Goal: Transaction & Acquisition: Subscribe to service/newsletter

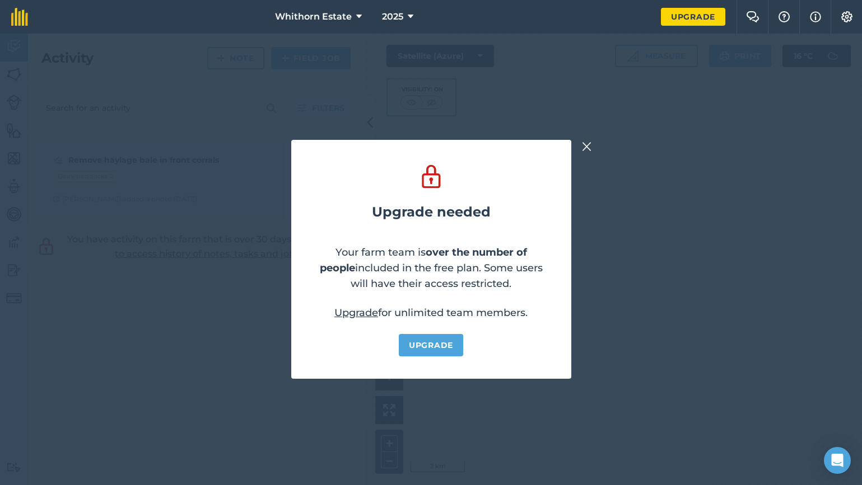
click at [431, 347] on link "Upgrade" at bounding box center [431, 345] width 64 height 22
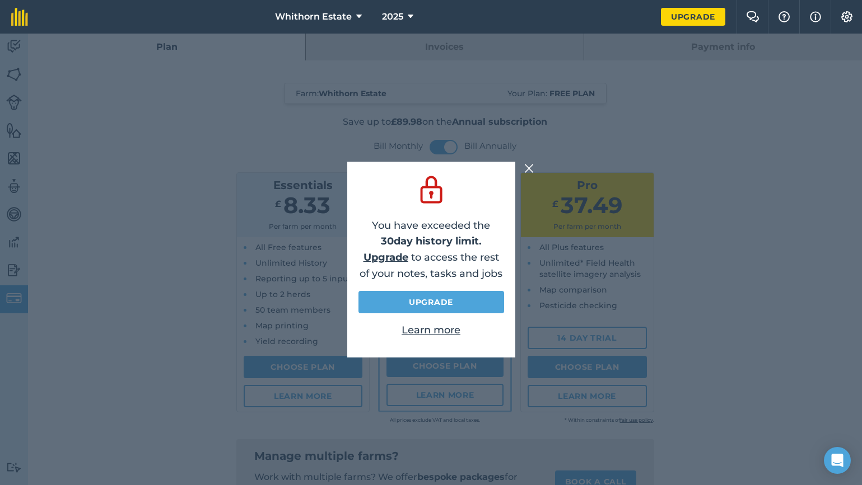
click at [431, 307] on link "Upgrade" at bounding box center [431, 302] width 146 height 22
click at [440, 298] on link "Upgrade" at bounding box center [431, 302] width 146 height 22
drag, startPoint x: 530, startPoint y: 165, endPoint x: 428, endPoint y: 157, distance: 102.8
click at [531, 165] on img at bounding box center [529, 168] width 10 height 13
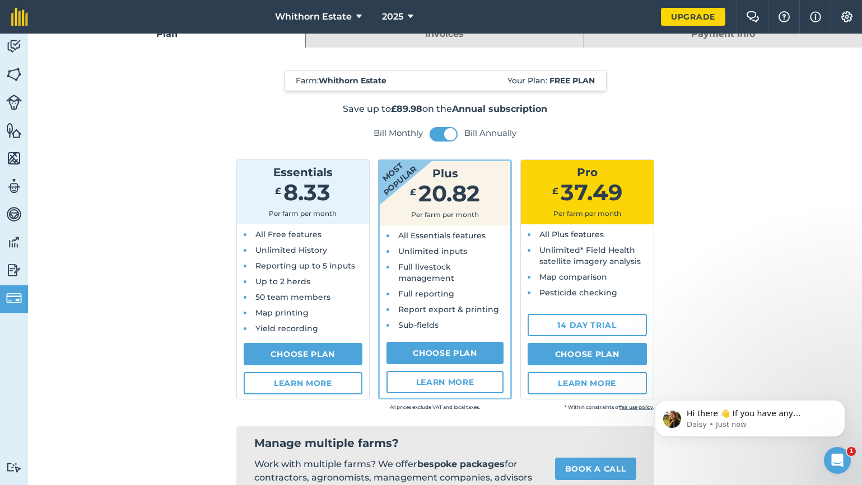
scroll to position [17, 0]
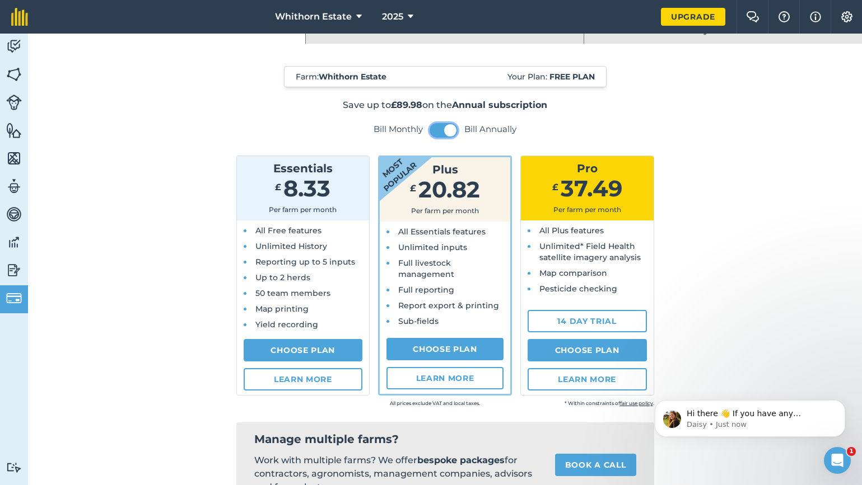
click at [446, 130] on span at bounding box center [450, 130] width 12 height 12
click at [446, 130] on button at bounding box center [443, 130] width 28 height 15
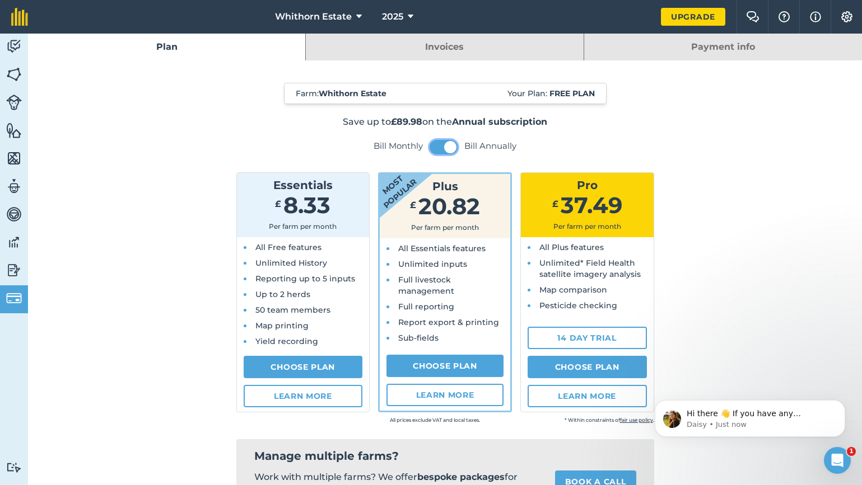
scroll to position [0, 0]
click at [463, 360] on link "Choose Plan" at bounding box center [444, 366] width 117 height 22
select select "9220acf7-288c-4cbd-b74c-53c24f79aa56"
select select "GB"
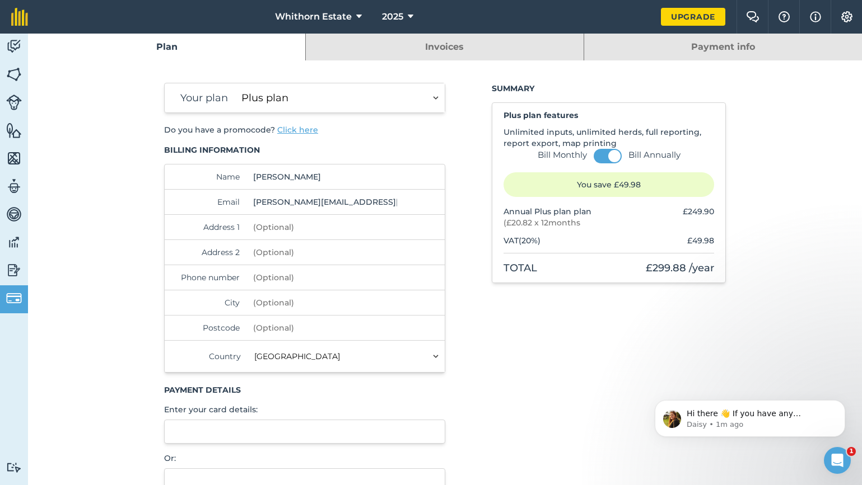
click at [292, 129] on button "Click here" at bounding box center [297, 129] width 41 height 11
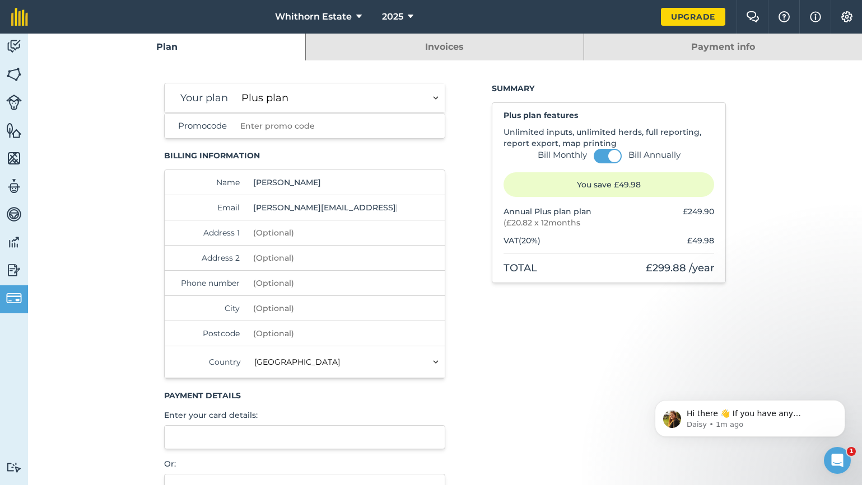
click at [278, 131] on input "Promocode" at bounding box center [317, 126] width 163 height 25
type input "REGEN24"
click button at bounding box center [0, 0] width 0 height 0
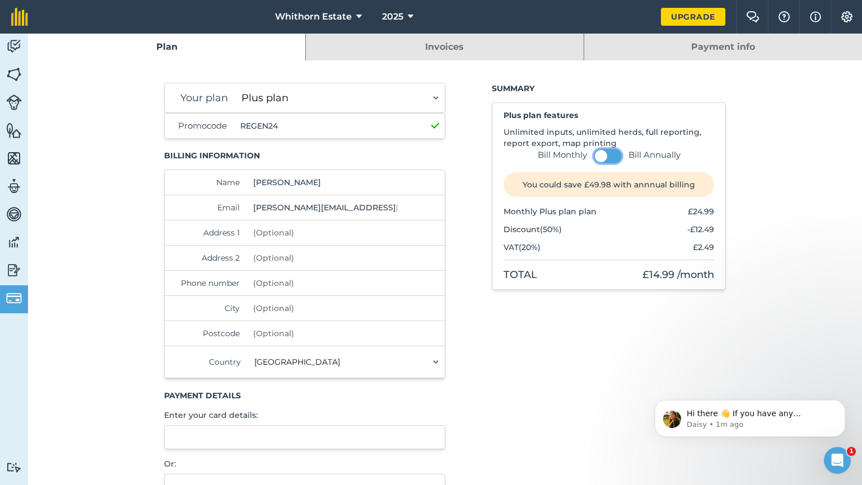
click at [611, 157] on button at bounding box center [607, 156] width 28 height 15
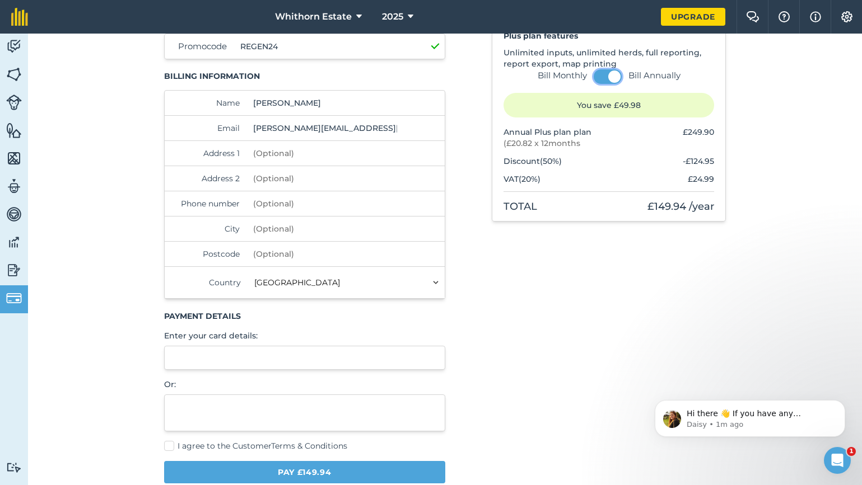
scroll to position [82, 0]
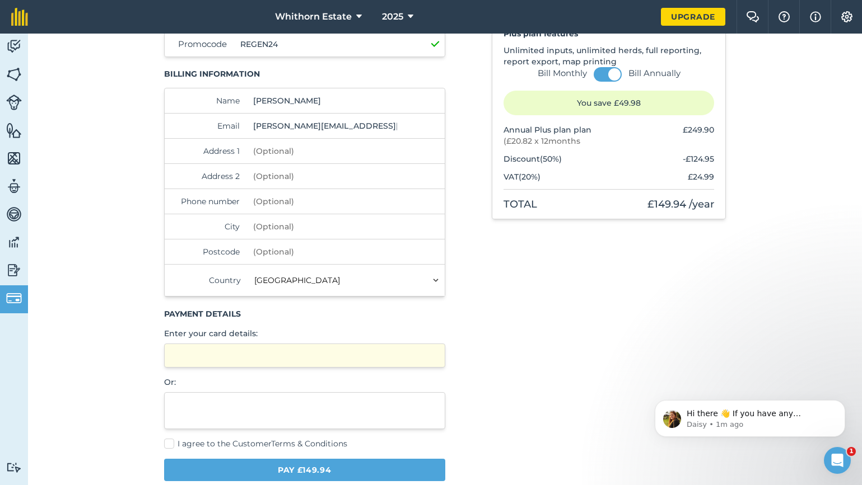
click at [497, 334] on div "Summary Plus plan features Unlimited inputs, unlimited herds, full reporting, r…" at bounding box center [609, 245] width 234 height 489
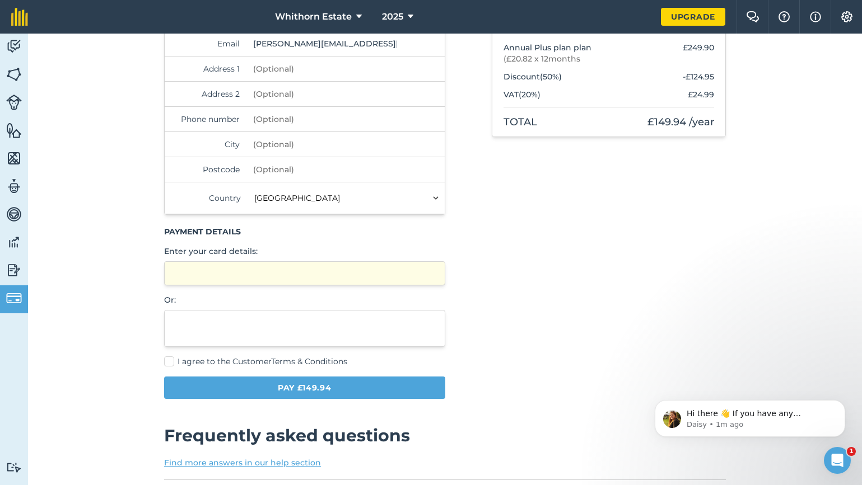
scroll to position [179, 0]
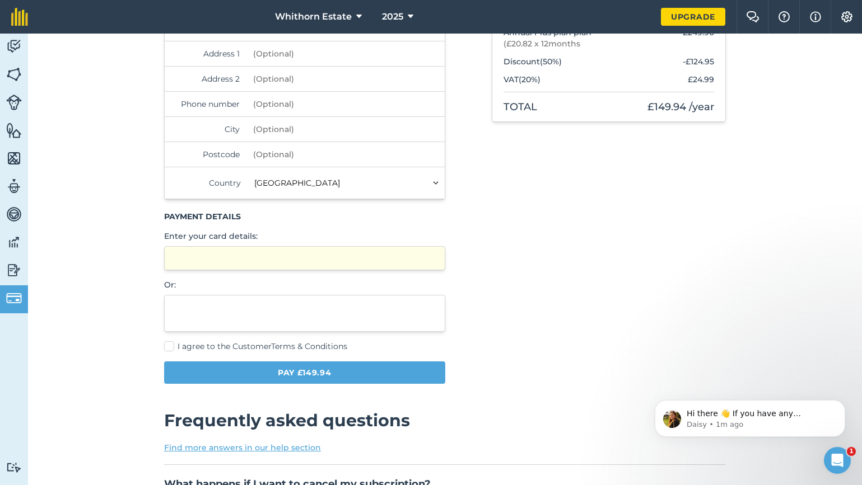
click at [170, 347] on label "I agree to the Customer Terms & Conditions" at bounding box center [304, 347] width 281 height 12
checkbox input "true"
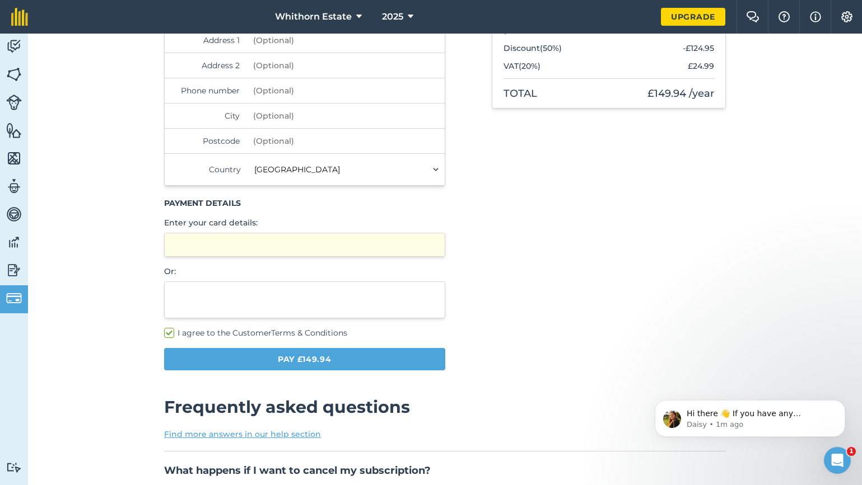
scroll to position [263, 0]
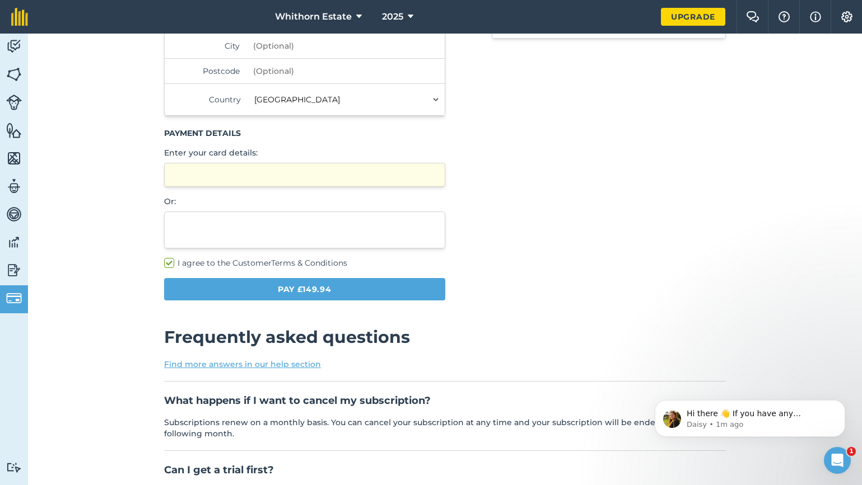
click at [362, 287] on button "Pay £149.94" at bounding box center [304, 289] width 281 height 22
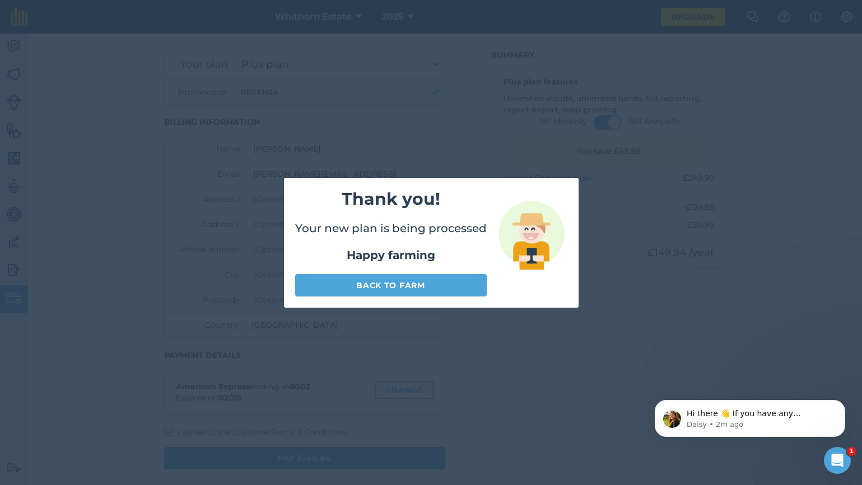
scroll to position [34, 0]
click at [409, 291] on link "Back to farm" at bounding box center [390, 285] width 191 height 22
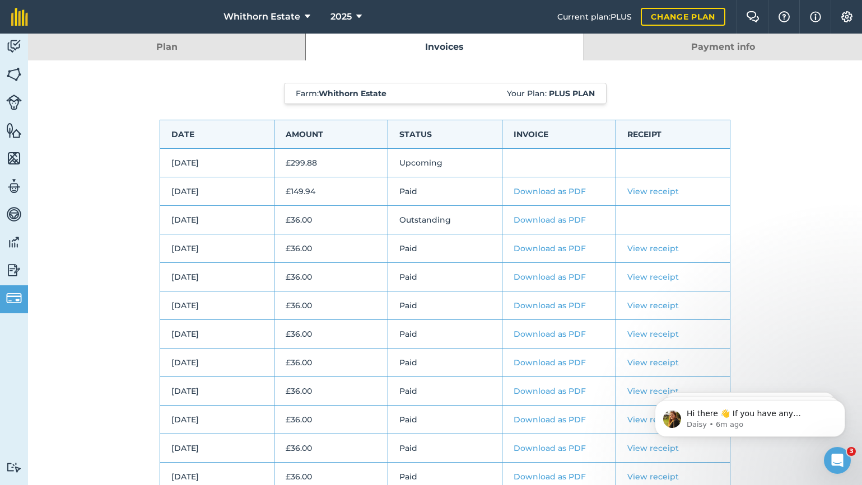
click at [852, 17] on img at bounding box center [846, 16] width 13 height 11
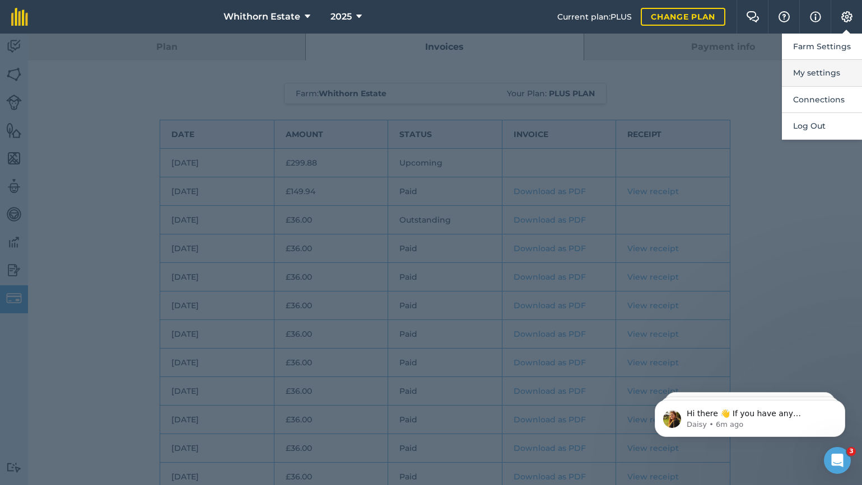
click at [810, 73] on button "My settings" at bounding box center [822, 73] width 80 height 26
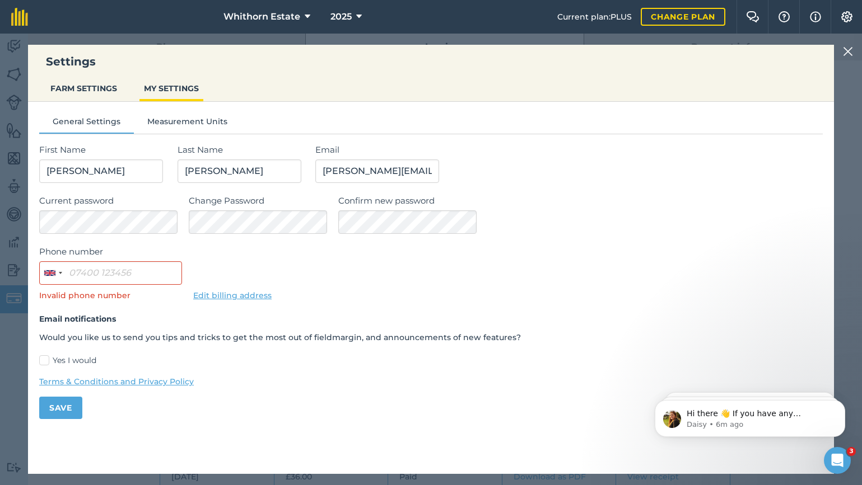
click at [88, 90] on button "FARM SETTINGS" at bounding box center [84, 88] width 76 height 21
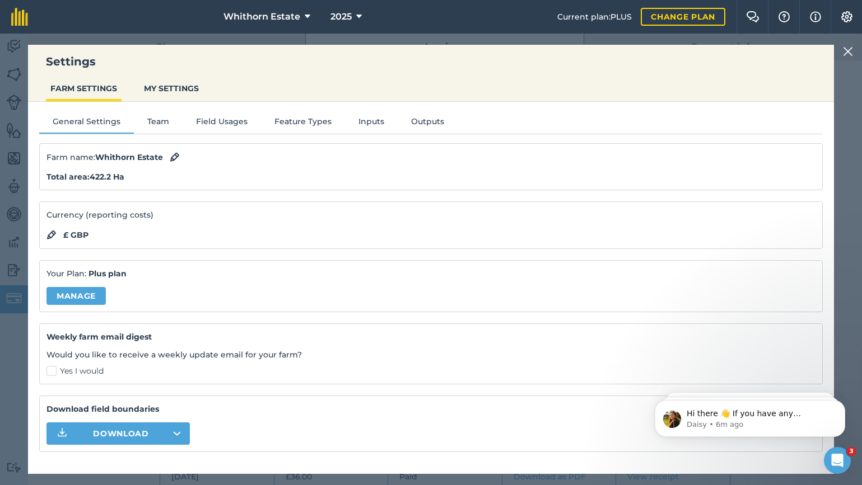
click at [605, 23] on div "Current plan : PLUS Change plan" at bounding box center [641, 17] width 168 height 34
